Goal: Task Accomplishment & Management: Complete application form

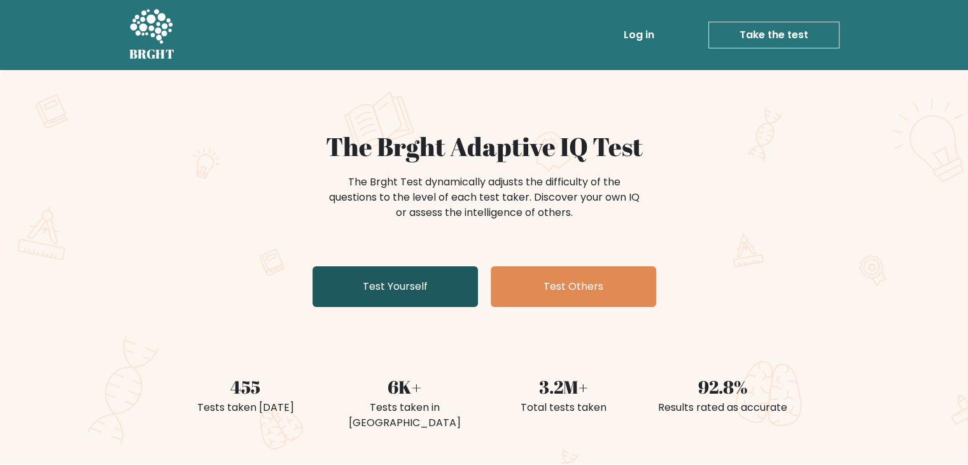
click at [420, 291] on link "Test Yourself" at bounding box center [396, 286] width 166 height 41
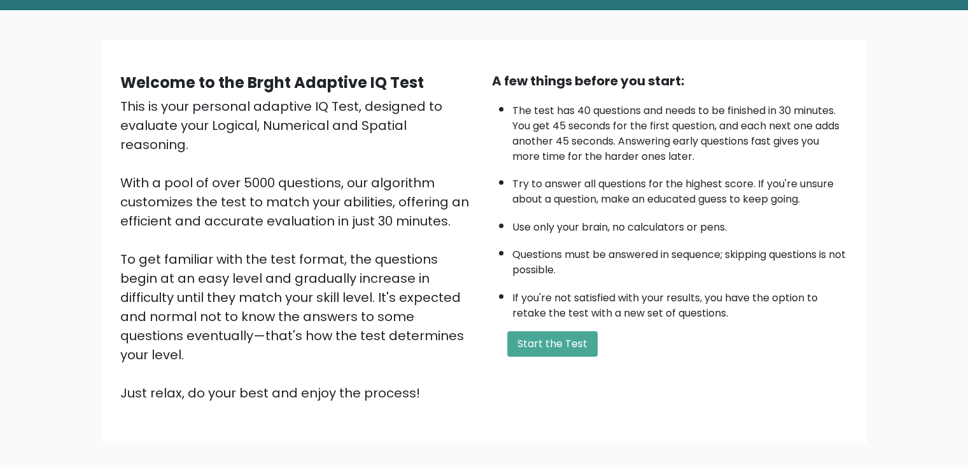
scroll to position [118, 0]
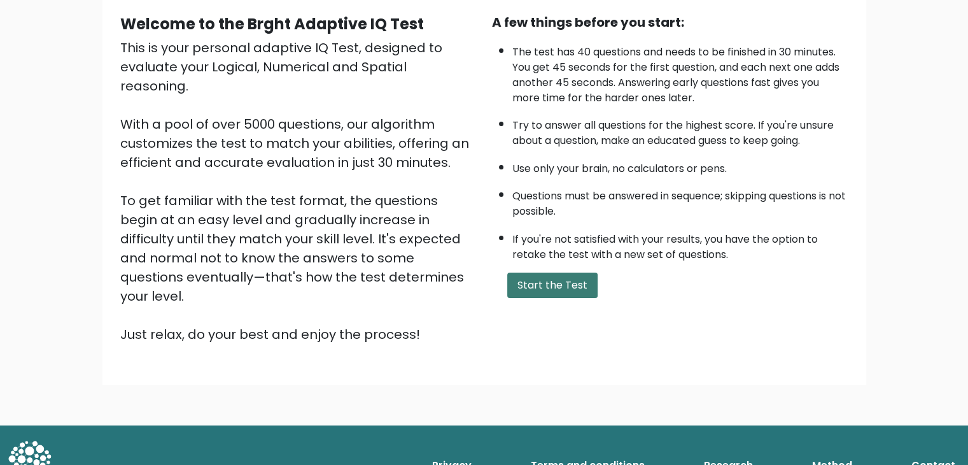
click at [585, 278] on button "Start the Test" at bounding box center [552, 284] width 90 height 25
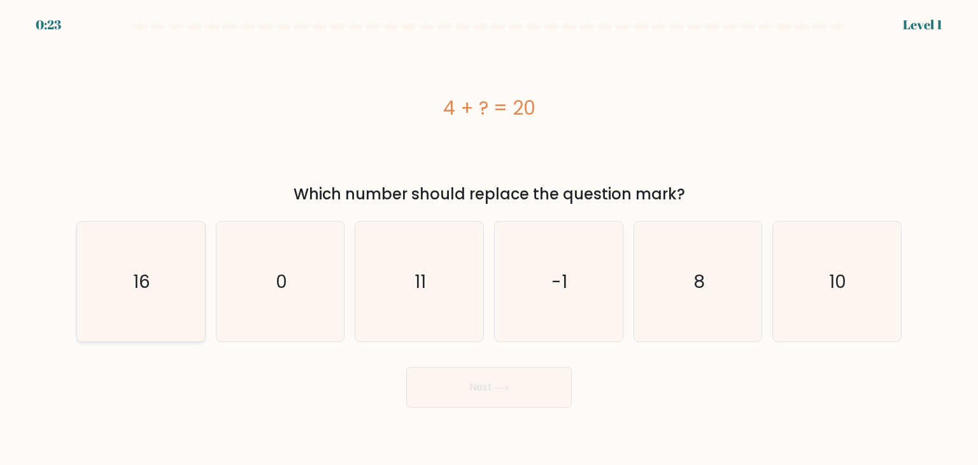
click at [138, 281] on text "16" at bounding box center [142, 281] width 17 height 25
click at [489, 239] on input "a. 16" at bounding box center [489, 235] width 1 height 6
radio input "true"
click at [437, 406] on button "Next" at bounding box center [489, 387] width 166 height 41
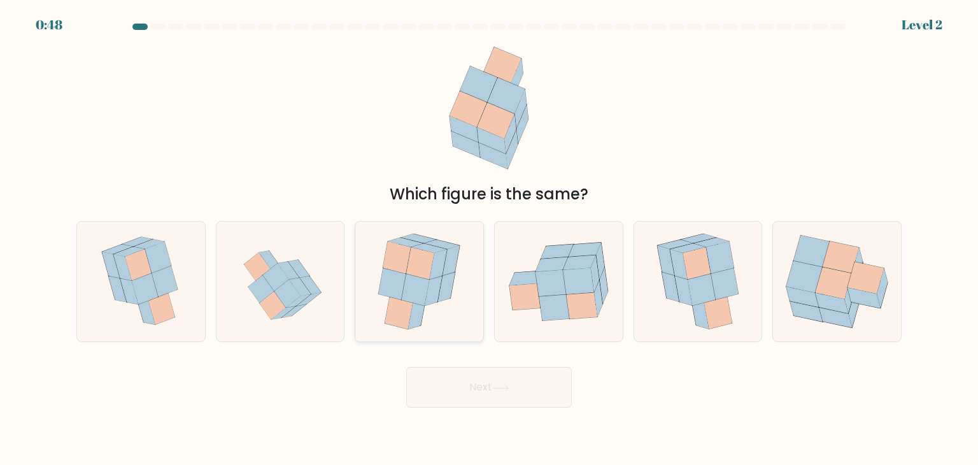
click at [410, 318] on icon at bounding box center [399, 313] width 28 height 32
click at [489, 239] on input "c." at bounding box center [489, 235] width 1 height 6
radio input "true"
click at [441, 387] on button "Next" at bounding box center [489, 387] width 166 height 41
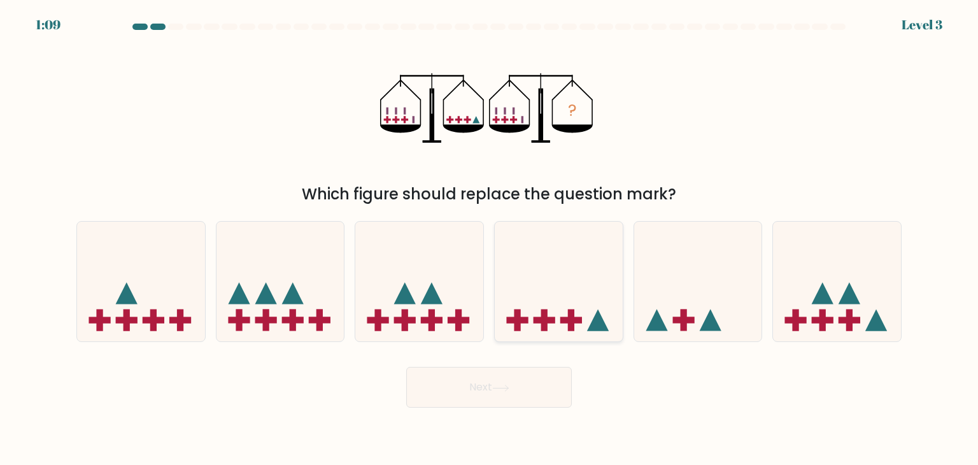
click at [537, 282] on icon at bounding box center [559, 282] width 128 height 106
click at [490, 239] on input "d." at bounding box center [489, 235] width 1 height 6
radio input "true"
click at [500, 398] on button "Next" at bounding box center [489, 387] width 166 height 41
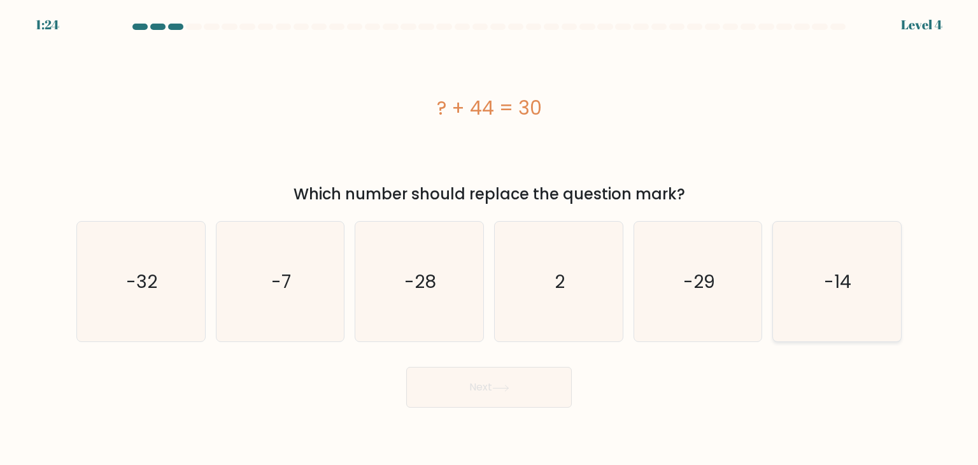
click at [833, 296] on icon "-14" at bounding box center [837, 282] width 120 height 120
click at [490, 239] on input "f. -14" at bounding box center [489, 235] width 1 height 6
radio input "true"
click at [469, 388] on button "Next" at bounding box center [489, 387] width 166 height 41
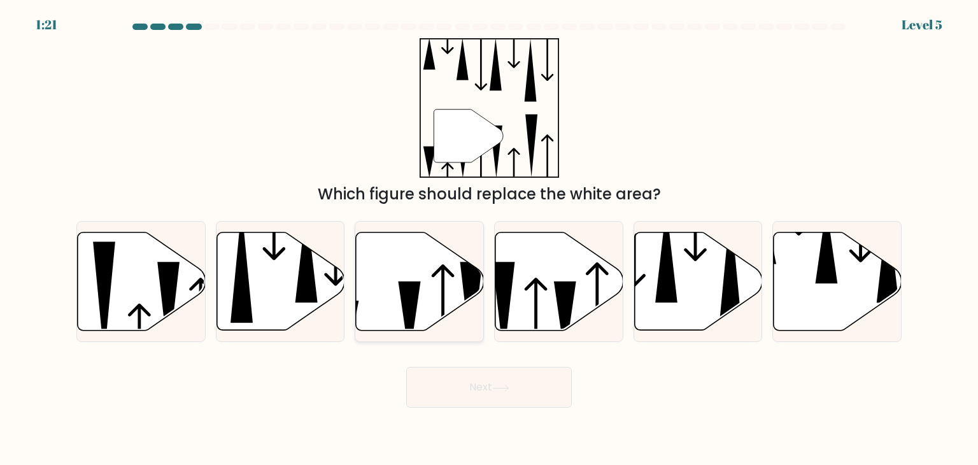
click at [409, 297] on icon at bounding box center [410, 319] width 22 height 77
click at [489, 239] on input "c." at bounding box center [489, 235] width 1 height 6
radio input "true"
click at [441, 362] on div "Next" at bounding box center [489, 382] width 840 height 50
click at [445, 377] on button "Next" at bounding box center [489, 387] width 166 height 41
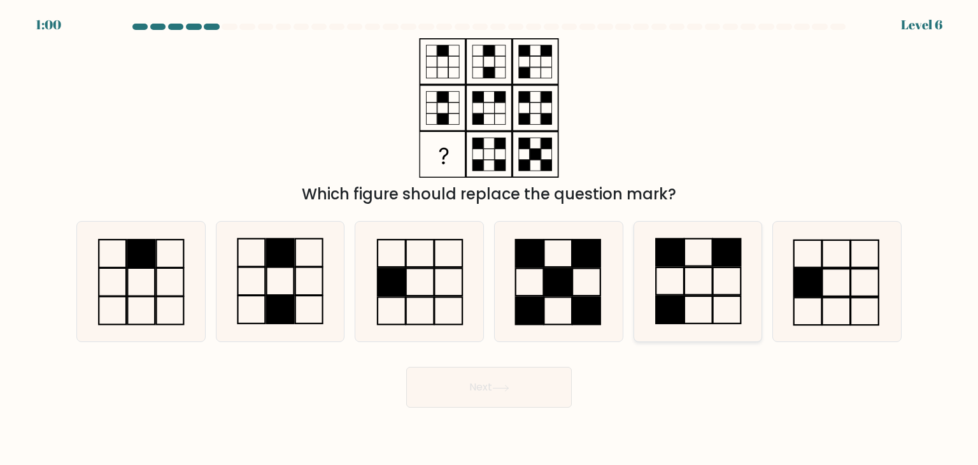
click at [714, 288] on icon at bounding box center [698, 282] width 120 height 120
click at [490, 239] on input "e." at bounding box center [489, 235] width 1 height 6
radio input "true"
click at [510, 394] on button "Next" at bounding box center [489, 387] width 166 height 41
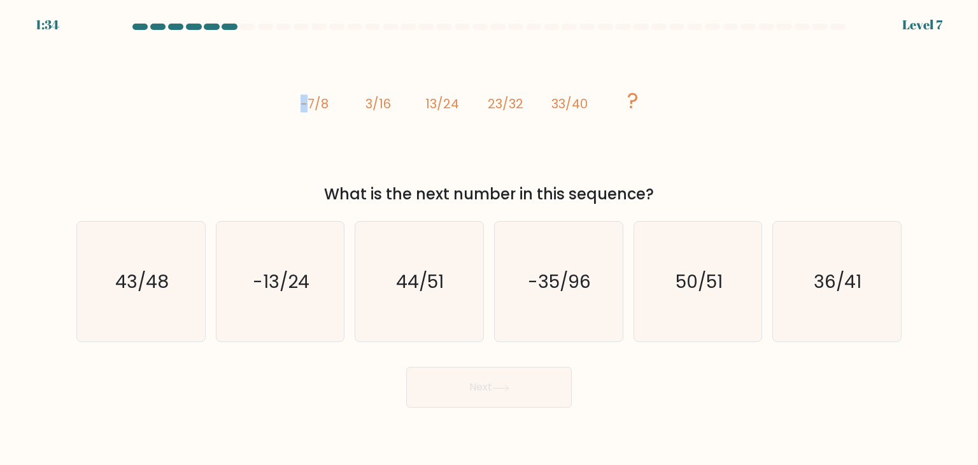
drag, startPoint x: 304, startPoint y: 102, endPoint x: 311, endPoint y: 102, distance: 7.0
click at [311, 102] on tspan "-7/8" at bounding box center [314, 104] width 28 height 18
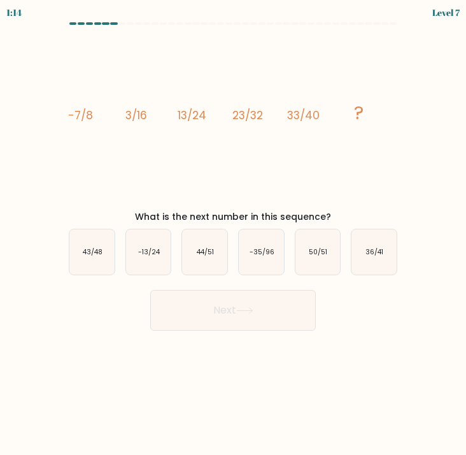
click at [176, 211] on div "What is the next number in this sequence?" at bounding box center [233, 216] width 334 height 13
copy form "What is the next number in this sequence?"
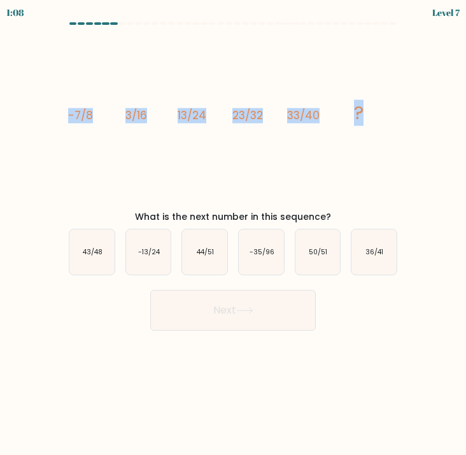
drag, startPoint x: 69, startPoint y: 110, endPoint x: 367, endPoint y: 105, distance: 298.0
click at [367, 105] on icon "image/svg+xml -7/8 3/16 13/24 23/32 33/40 ?" at bounding box center [233, 119] width 334 height 172
copy g "-7/8 3/16 13/24 23/32 33/40 ?"
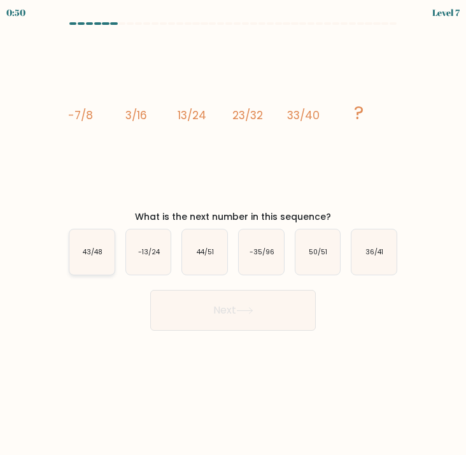
click at [77, 260] on icon "43/48" at bounding box center [91, 251] width 45 height 45
click at [233, 234] on input "a. 43/48" at bounding box center [233, 230] width 1 height 6
radio input "true"
click at [214, 316] on button "Next" at bounding box center [233, 310] width 166 height 41
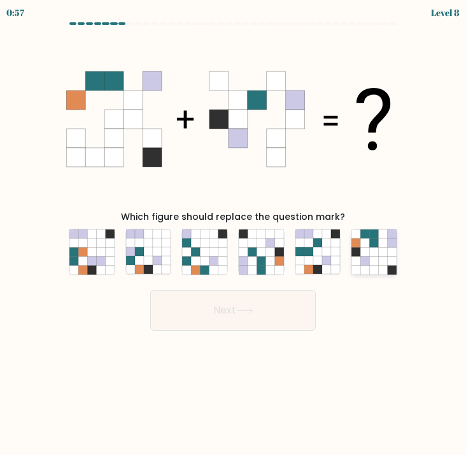
click at [359, 247] on icon at bounding box center [355, 251] width 9 height 9
click at [234, 234] on input "f." at bounding box center [233, 230] width 1 height 6
radio input "true"
click at [278, 299] on button "Next" at bounding box center [233, 310] width 166 height 41
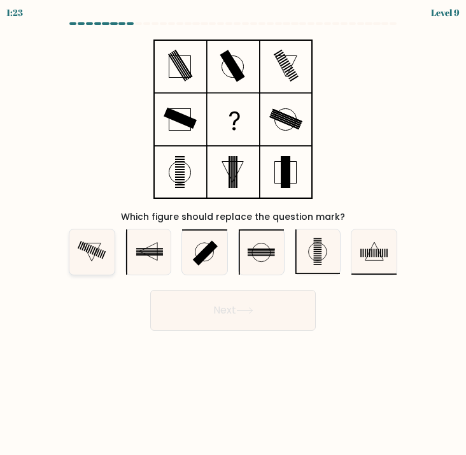
click at [73, 255] on icon at bounding box center [91, 251] width 45 height 45
click at [233, 234] on input "a." at bounding box center [233, 230] width 1 height 6
radio input "true"
click at [181, 319] on button "Next" at bounding box center [233, 310] width 166 height 41
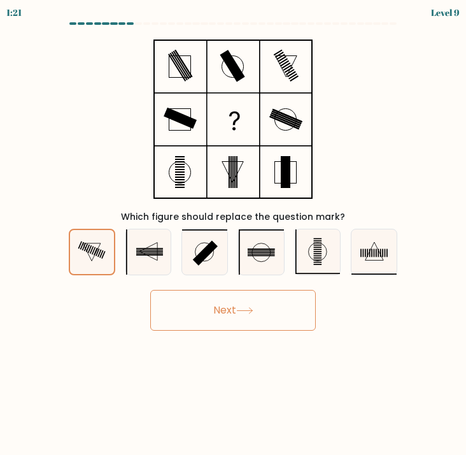
click at [194, 307] on button "Next" at bounding box center [233, 310] width 166 height 41
click at [255, 302] on button "Next" at bounding box center [233, 310] width 166 height 41
click at [275, 297] on button "Next" at bounding box center [233, 310] width 166 height 41
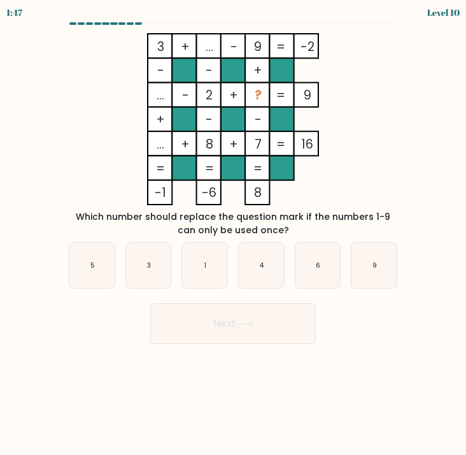
click at [297, 213] on div "Which number should replace the question mark if the numbers 1-9 can only be us…" at bounding box center [233, 223] width 334 height 27
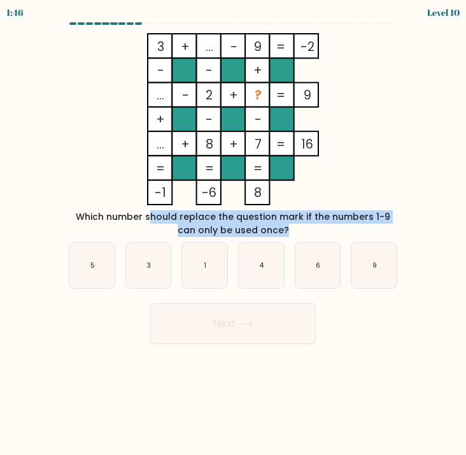
click at [297, 213] on div "Which number should replace the question mark if the numbers 1-9 can only be us…" at bounding box center [233, 223] width 334 height 27
copy form "Which number should replace the question mark if the numbers 1-9 can only be us…"
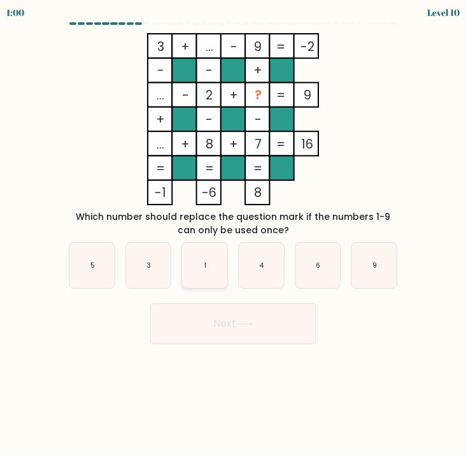
click at [187, 265] on icon "1" at bounding box center [204, 265] width 45 height 45
click at [233, 234] on input "c. 1" at bounding box center [233, 230] width 1 height 6
radio input "true"
click at [213, 306] on button "Next" at bounding box center [233, 323] width 166 height 41
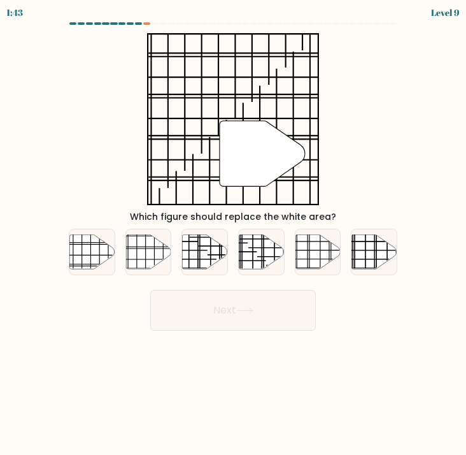
click at [216, 311] on button "Next" at bounding box center [233, 310] width 166 height 41
click at [122, 270] on div "b." at bounding box center [148, 252] width 57 height 46
click at [152, 255] on icon at bounding box center [148, 251] width 45 height 34
click at [233, 234] on input "b." at bounding box center [233, 230] width 1 height 6
radio input "true"
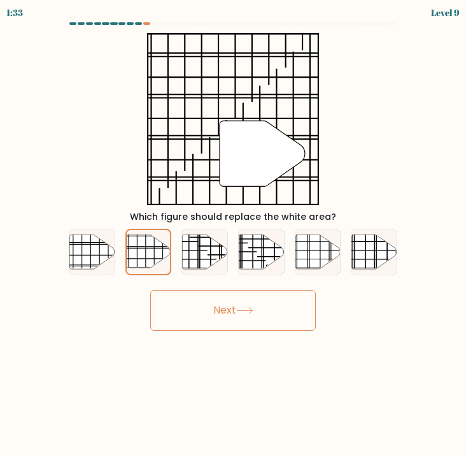
click at [186, 299] on button "Next" at bounding box center [233, 310] width 166 height 41
